Goal: Task Accomplishment & Management: Manage account settings

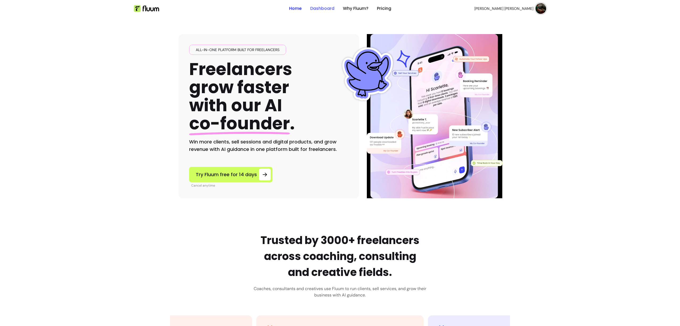
click at [318, 8] on link "Dashboard" at bounding box center [322, 8] width 24 height 6
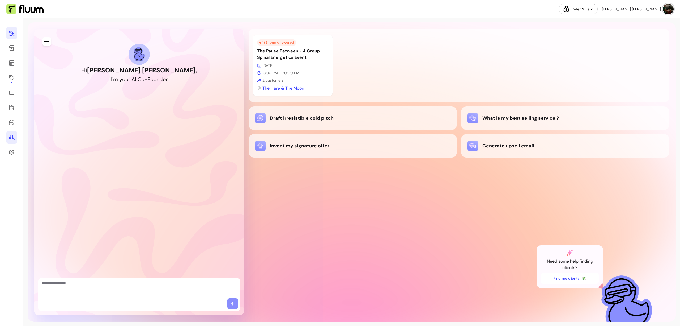
click at [9, 136] on icon at bounding box center [12, 137] width 6 height 6
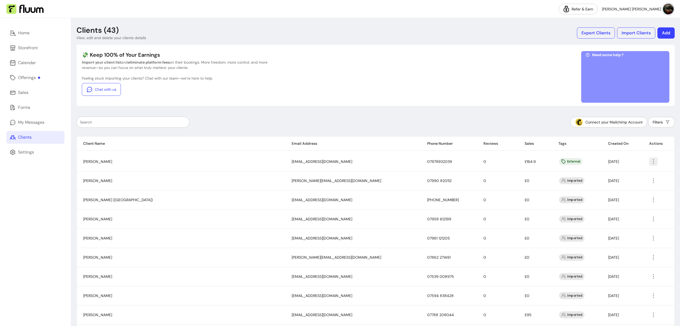
click at [651, 160] on icon "button" at bounding box center [654, 161] width 6 height 6
click at [619, 173] on span "Amend" at bounding box center [624, 173] width 39 height 5
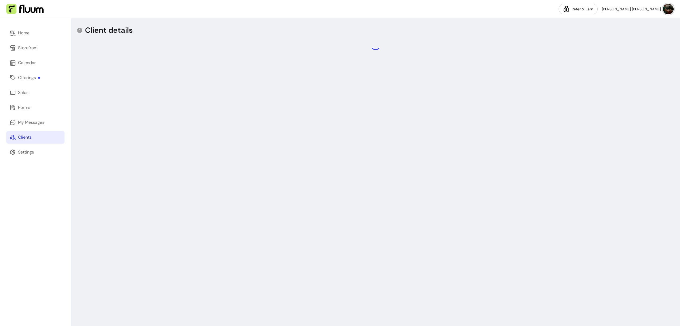
select select "******"
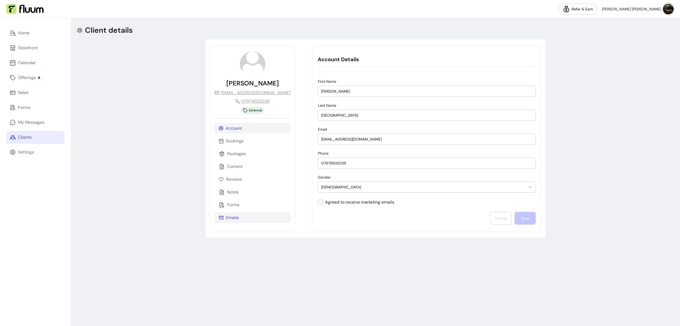
click at [235, 218] on p "Emails" at bounding box center [232, 217] width 13 height 6
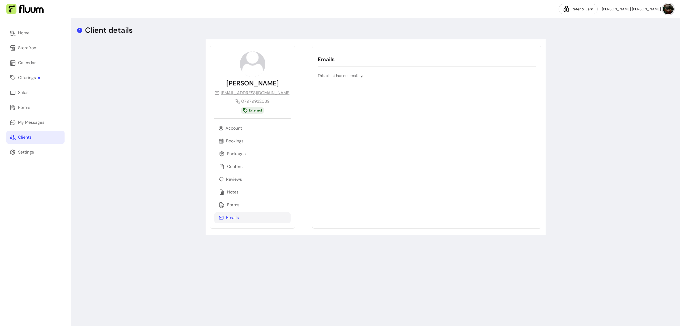
click at [80, 31] on icon at bounding box center [79, 30] width 5 height 5
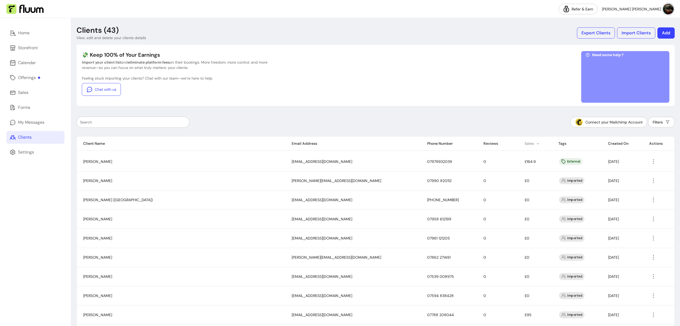
click at [518, 142] on th "Sales" at bounding box center [535, 143] width 34 height 14
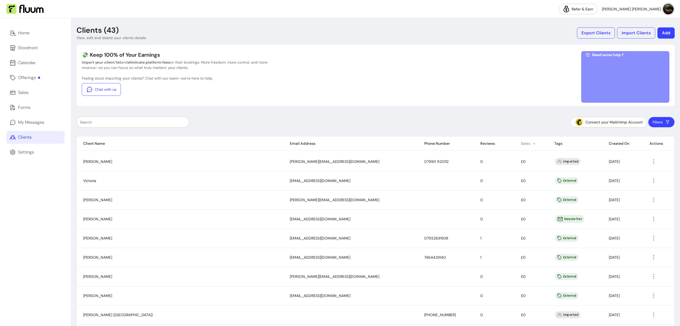
click at [515, 145] on th "Sales" at bounding box center [531, 143] width 33 height 14
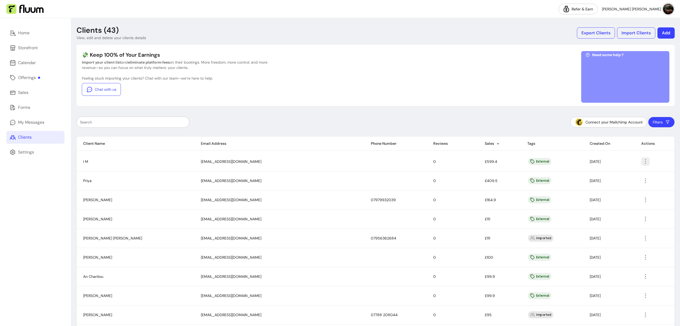
click at [643, 159] on icon "button" at bounding box center [646, 161] width 6 height 6
click at [607, 173] on span "Amend" at bounding box center [614, 173] width 39 height 5
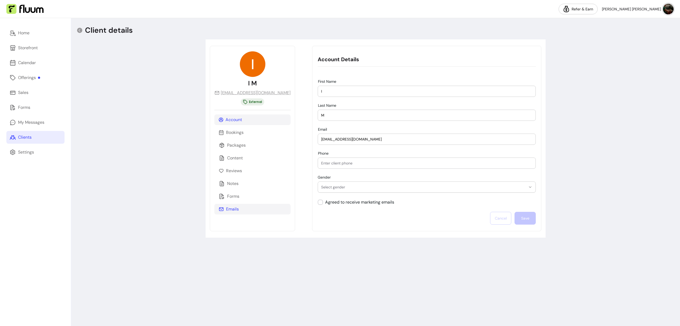
click at [235, 206] on p "Emails" at bounding box center [232, 209] width 13 height 6
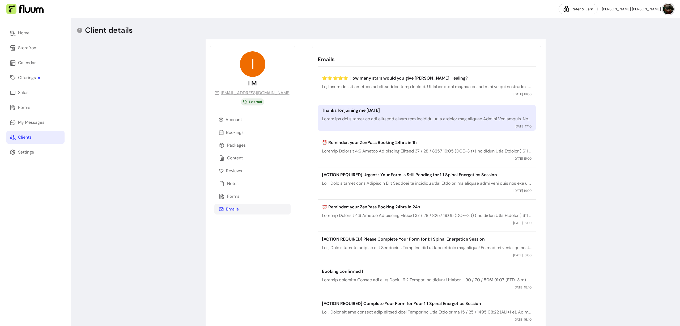
click at [367, 116] on p at bounding box center [427, 119] width 210 height 6
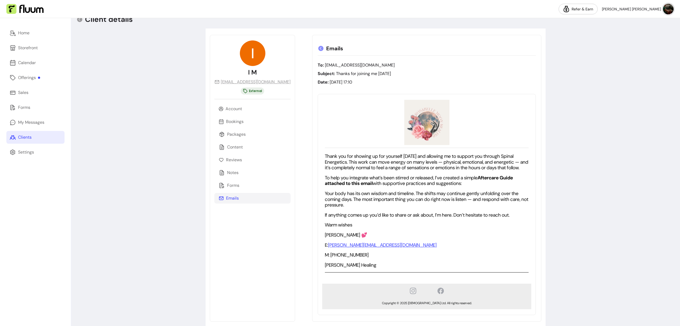
scroll to position [15, 0]
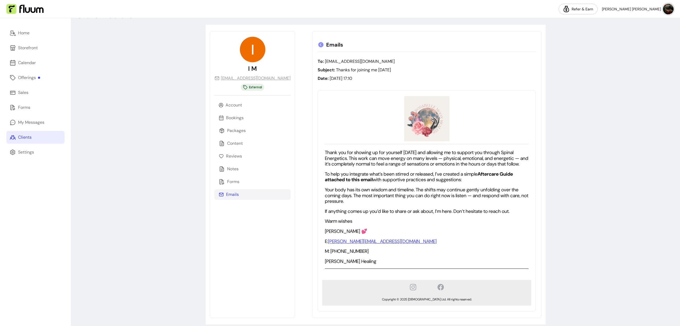
click at [318, 45] on icon at bounding box center [320, 44] width 5 height 5
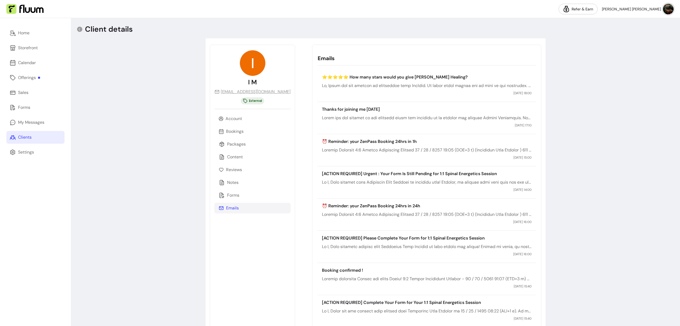
scroll to position [0, 0]
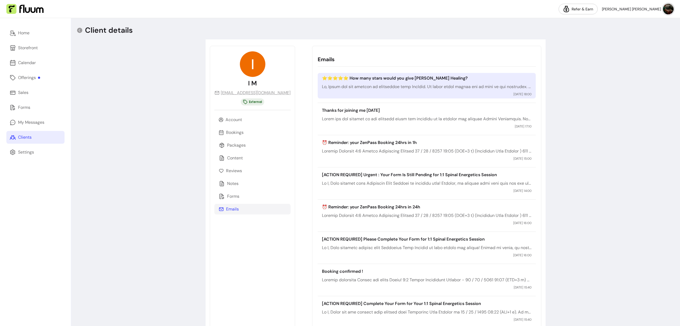
click at [388, 91] on div "⭐️⭐️⭐️⭐️⭐️ How many stars would you give Rosabelle Moon Healing? 20 / 08 / 2025…" at bounding box center [427, 86] width 218 height 26
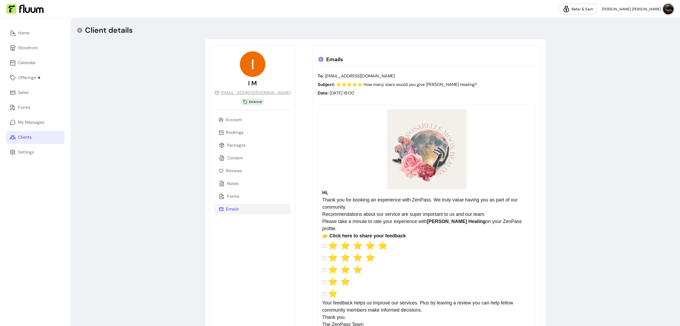
click at [522, 60] on p "Emails" at bounding box center [427, 59] width 218 height 7
click at [318, 59] on icon at bounding box center [320, 59] width 5 height 5
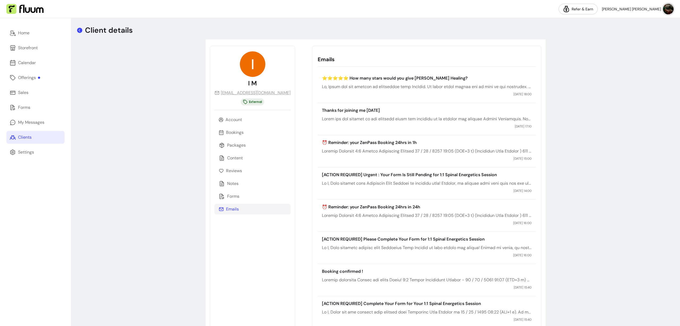
click at [79, 29] on icon at bounding box center [80, 30] width 6 height 6
